Goal: Task Accomplishment & Management: Use online tool/utility

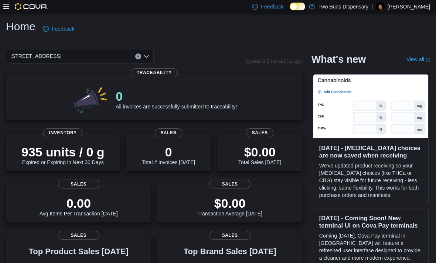
click at [4, 14] on div "Home Feedback [STREET_ADDRESS] Updated 1 minute(s) ago 0 All invoices are succe…" at bounding box center [218, 224] width 436 height 423
click at [8, 7] on icon at bounding box center [6, 6] width 6 height 4
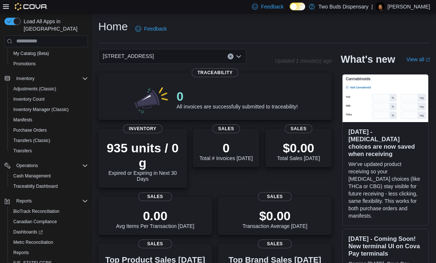
scroll to position [100, 0]
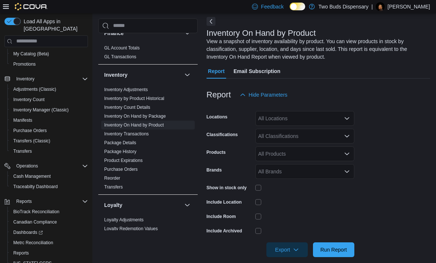
scroll to position [209, 0]
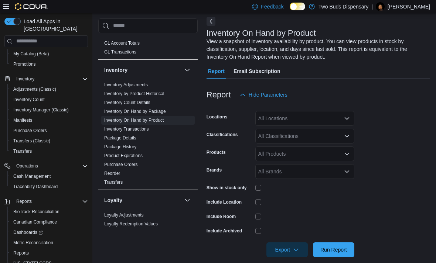
click at [349, 176] on div "All Brands" at bounding box center [304, 171] width 99 height 15
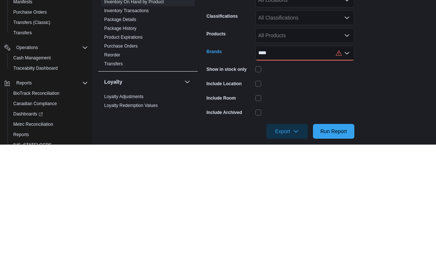
type input "****"
click at [371, 102] on form "Locations All Locations Classifications All Classifications Products All Produc…" at bounding box center [319, 179] width 224 height 155
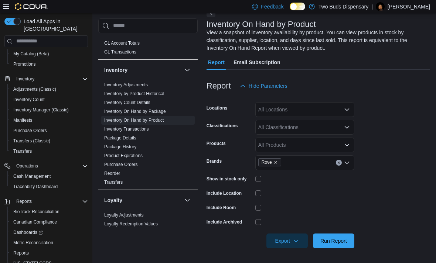
click at [338, 242] on span "Run Report" at bounding box center [333, 241] width 27 height 7
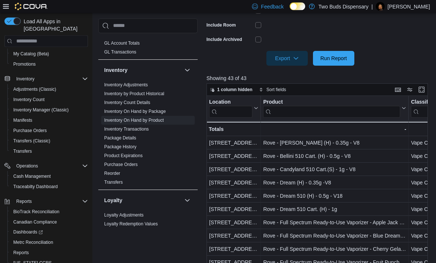
scroll to position [256, 0]
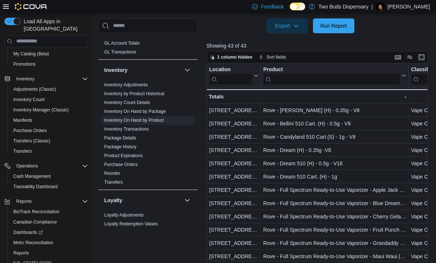
click at [424, 58] on button "Enter fullscreen" at bounding box center [421, 57] width 9 height 9
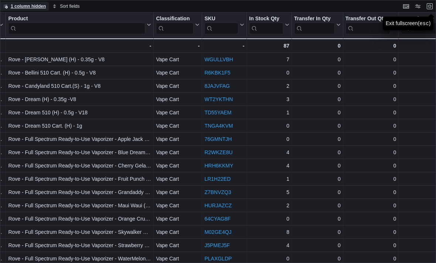
scroll to position [0, 50]
click at [432, 7] on button "Exit fullscreen" at bounding box center [429, 6] width 9 height 9
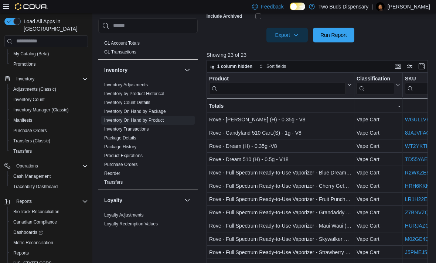
scroll to position [256, 0]
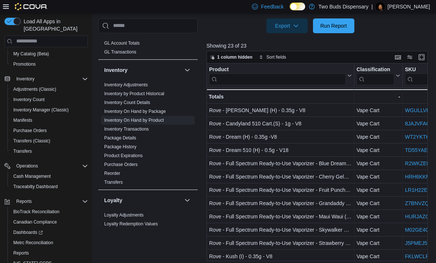
click at [418, 62] on button "Enter fullscreen" at bounding box center [421, 57] width 9 height 9
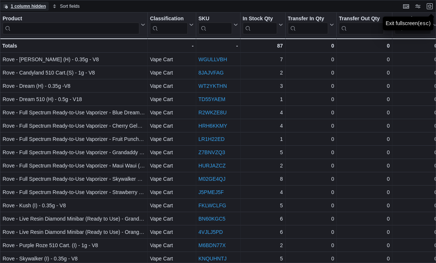
scroll to position [0, 0]
click at [428, 8] on button "Exit fullscreen" at bounding box center [429, 6] width 9 height 9
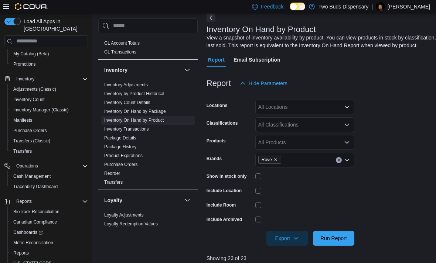
scroll to position [46, 0]
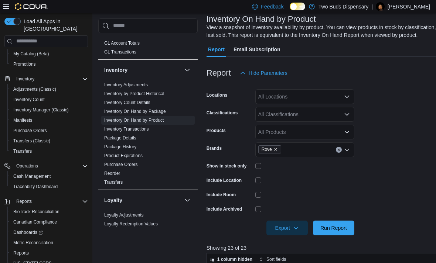
click at [264, 166] on div at bounding box center [304, 166] width 99 height 6
click at [341, 232] on span "Run Report" at bounding box center [333, 228] width 27 height 7
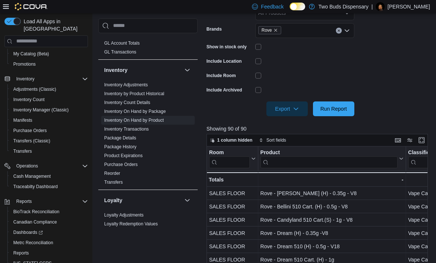
scroll to position [188, 0]
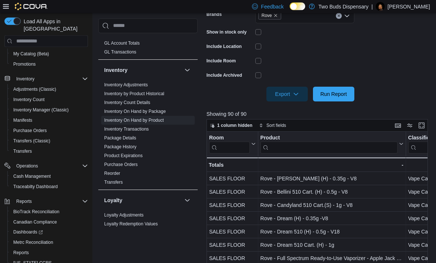
click at [419, 130] on button "Enter fullscreen" at bounding box center [421, 126] width 9 height 9
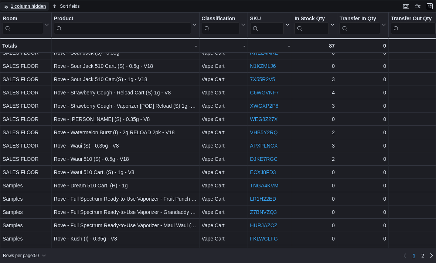
scroll to position [446, 0]
click at [421, 262] on span "2" at bounding box center [422, 256] width 3 height 12
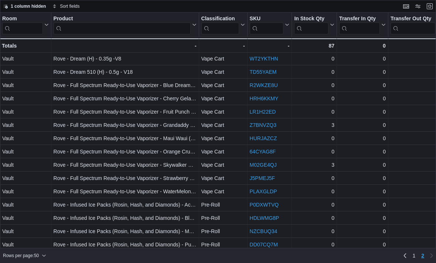
scroll to position [0, 0]
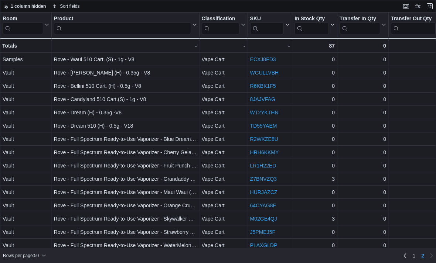
click at [432, 3] on button "Exit fullscreen" at bounding box center [429, 6] width 9 height 9
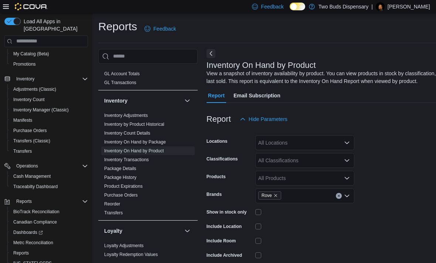
click at [268, 231] on div at bounding box center [304, 226] width 99 height 11
click at [260, 224] on div at bounding box center [304, 226] width 99 height 11
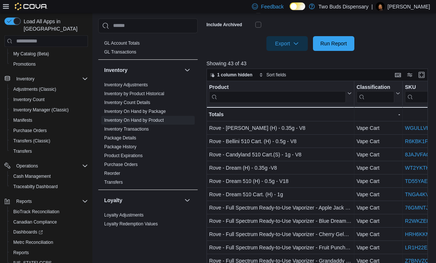
scroll to position [256, 0]
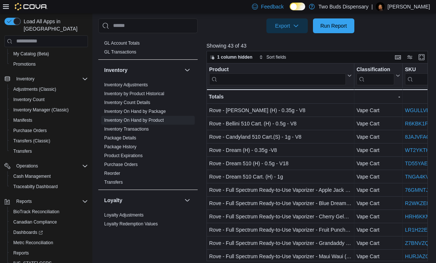
click at [421, 60] on button "Enter fullscreen" at bounding box center [421, 57] width 9 height 9
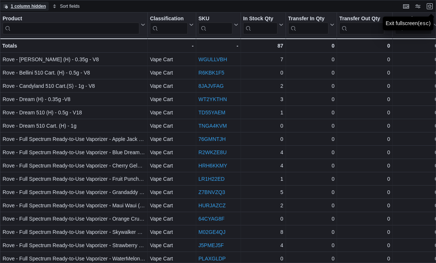
scroll to position [0, 0]
click at [430, 10] on button "Exit fullscreen" at bounding box center [429, 6] width 9 height 9
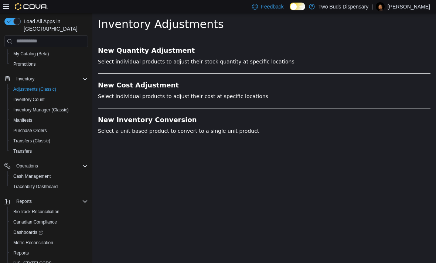
click at [165, 50] on h3 "New Quantity Adjustment" at bounding box center [264, 50] width 333 height 7
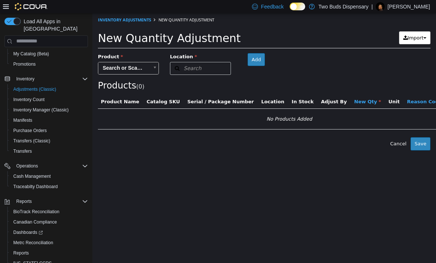
click at [143, 67] on body "× Inventory Adjustments New Quantity Adjustment New Quantity Adjustment Import …" at bounding box center [264, 81] width 344 height 137
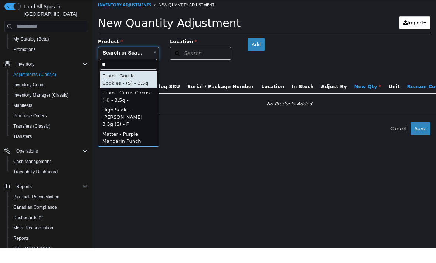
type input "***"
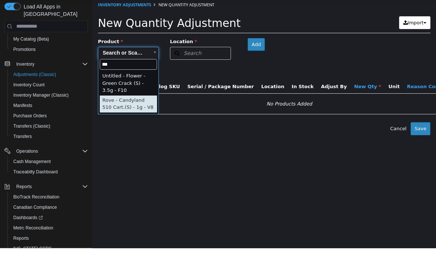
type input "**********"
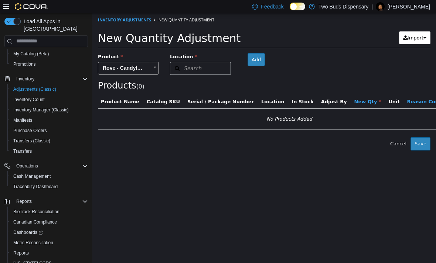
click at [218, 70] on button "Search" at bounding box center [200, 68] width 61 height 13
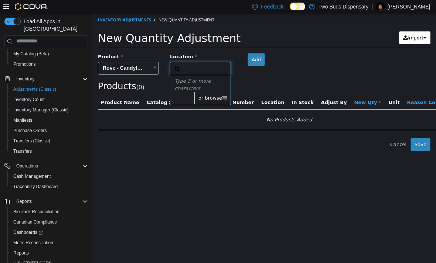
click at [222, 99] on icon at bounding box center [224, 97] width 5 height 5
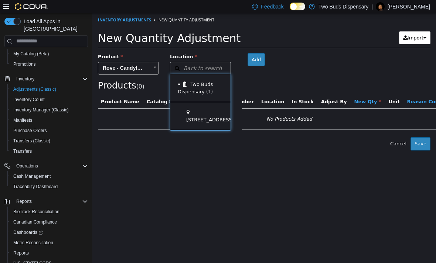
click at [197, 124] on div "[STREET_ADDRESS]" at bounding box center [206, 116] width 72 height 28
click at [243, 125] on span at bounding box center [254, 116] width 23 height 28
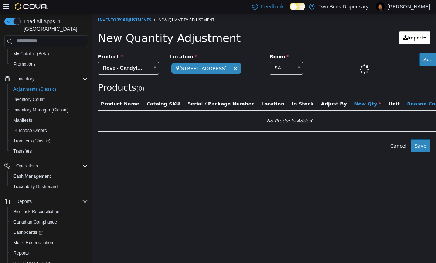
click at [365, 75] on div at bounding box center [364, 69] width 100 height 17
click at [292, 72] on body "**********" at bounding box center [264, 82] width 344 height 139
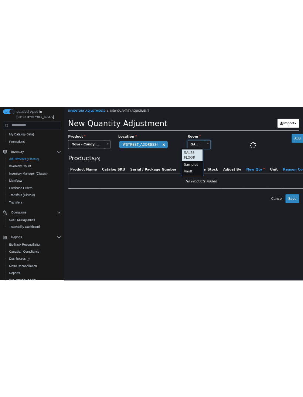
scroll to position [0, 3]
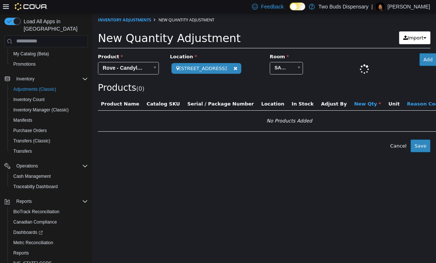
click at [363, 76] on div at bounding box center [364, 69] width 100 height 17
click at [362, 72] on div at bounding box center [363, 69] width 17 height 17
click at [363, 70] on div at bounding box center [364, 69] width 100 height 17
